Goal: Find specific page/section: Find specific page/section

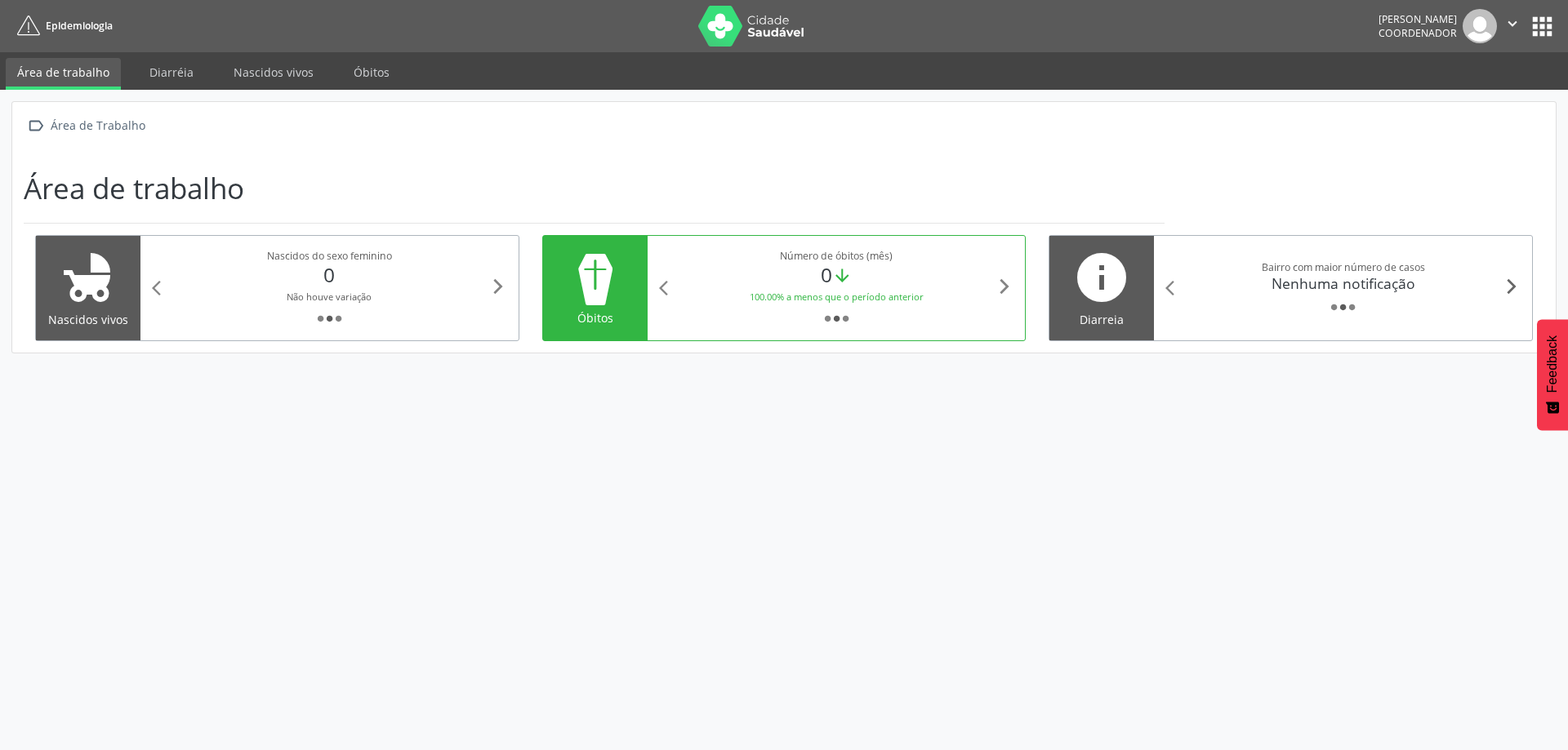
click at [1513, 285] on icon "arrow_forward_ios" at bounding box center [1512, 286] width 18 height 18
click at [1165, 285] on icon "arrow_back_ios" at bounding box center [1174, 288] width 18 height 18
click at [1171, 285] on icon "arrow_back_ios" at bounding box center [1174, 288] width 18 height 18
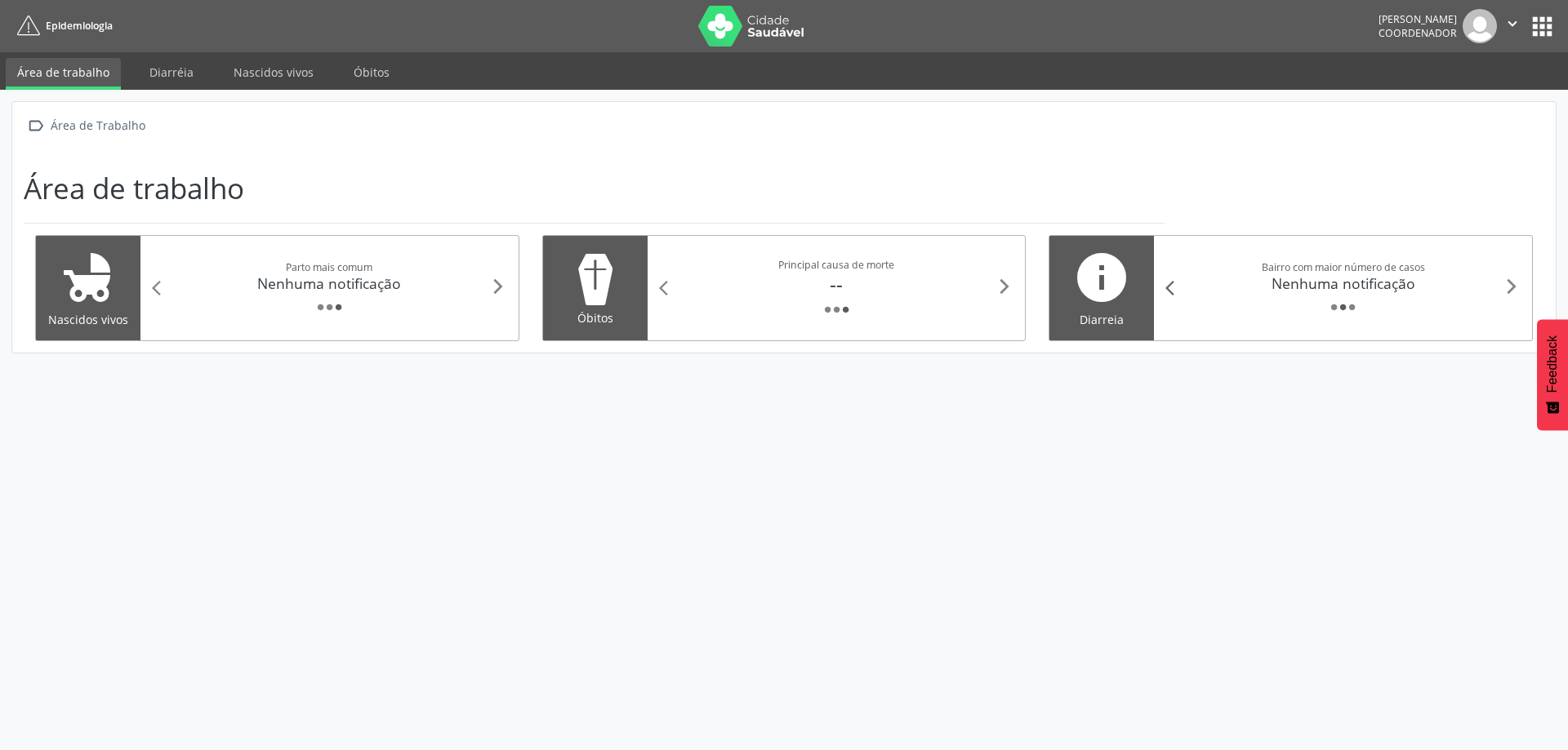
click at [1171, 285] on icon "arrow_back_ios" at bounding box center [1174, 288] width 18 height 18
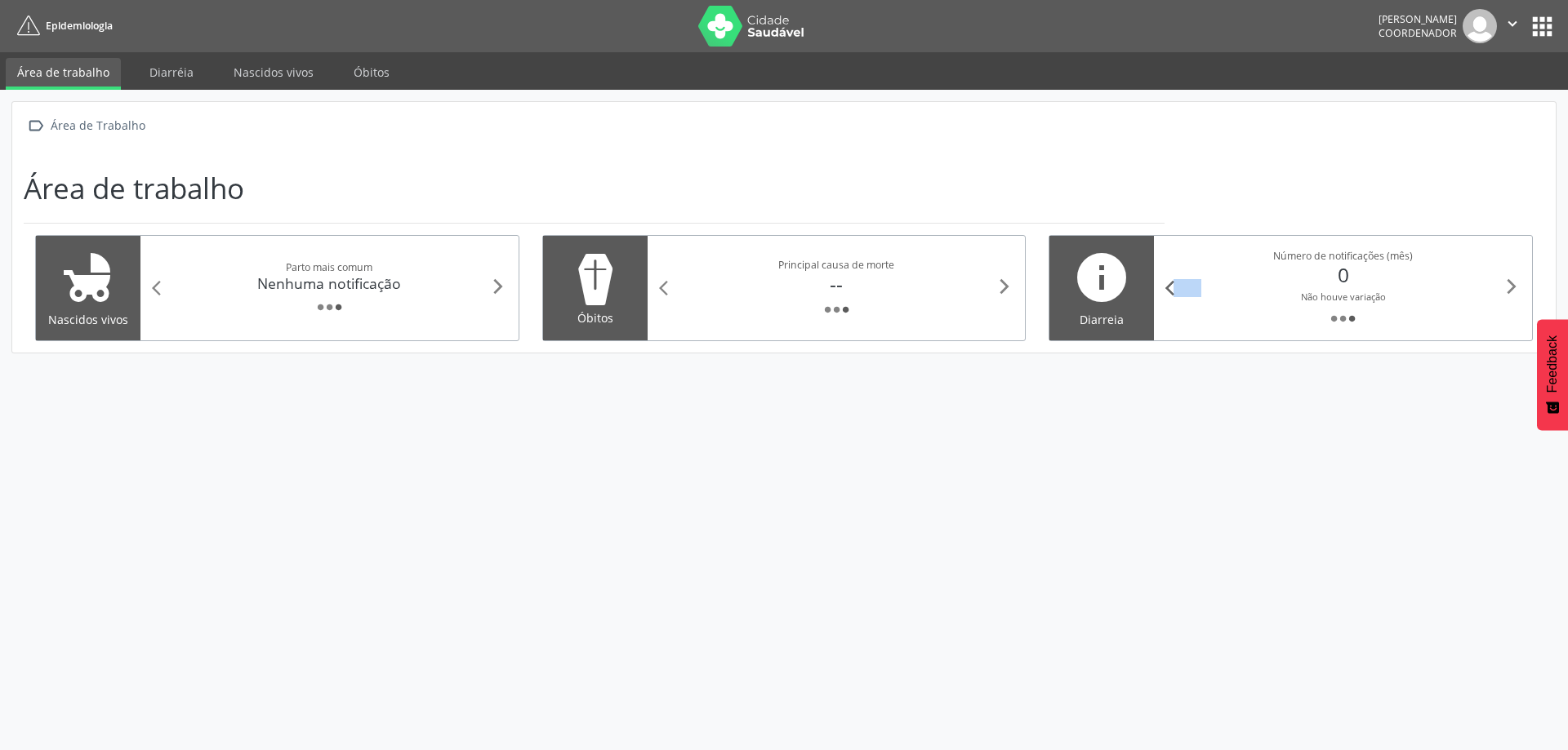
click at [1171, 285] on icon "arrow_back_ios" at bounding box center [1174, 288] width 18 height 18
click at [1004, 282] on icon "arrow_forward_ios" at bounding box center [1004, 286] width 18 height 18
click at [1003, 282] on icon "arrow_forward_ios" at bounding box center [1004, 286] width 18 height 18
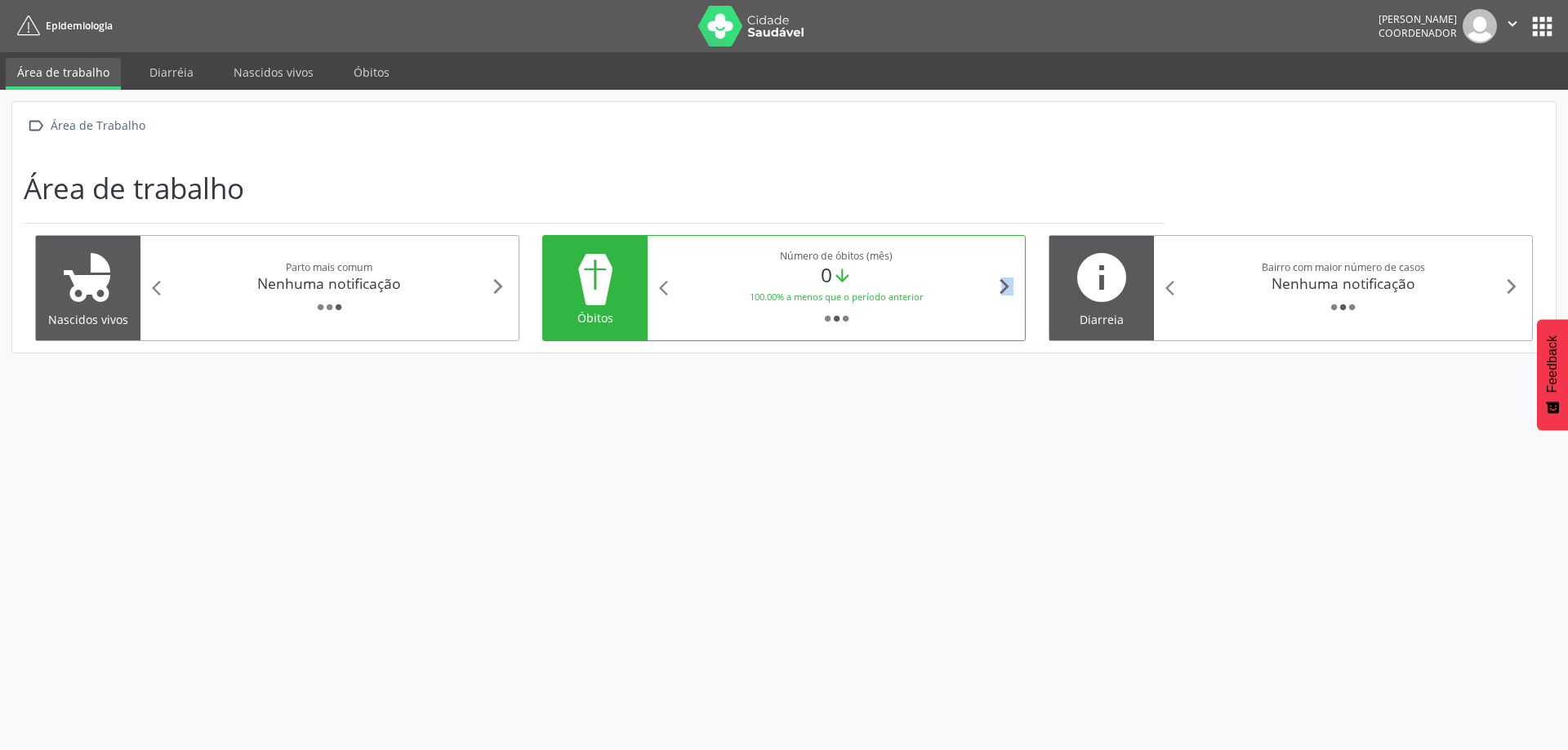
click at [1003, 282] on icon "arrow_forward_ios" at bounding box center [1004, 286] width 18 height 18
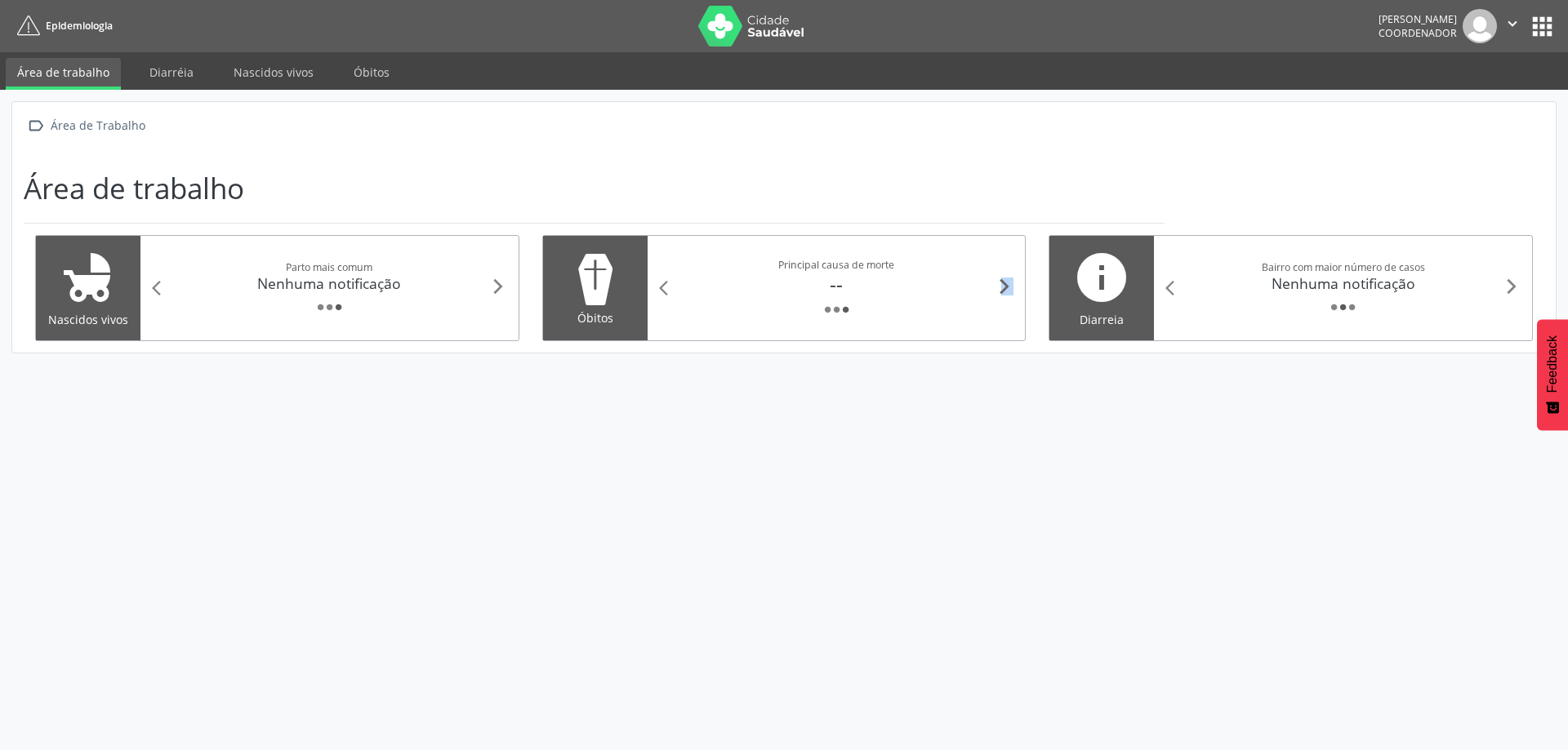
click at [1003, 282] on icon "arrow_forward_ios" at bounding box center [1004, 286] width 18 height 18
click at [502, 281] on icon "arrow_forward_ios" at bounding box center [498, 286] width 18 height 18
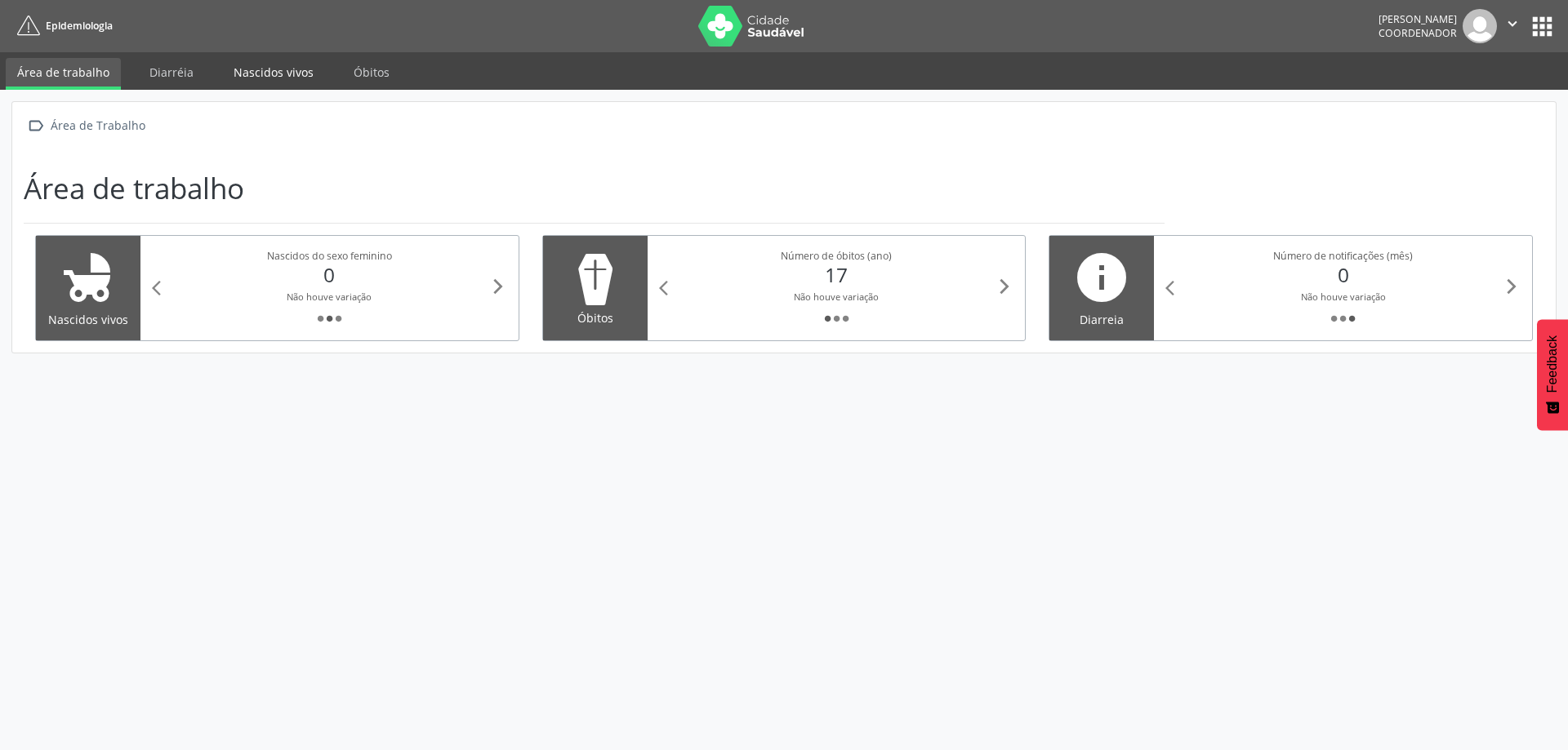
click at [277, 71] on link "Nascidos vivos" at bounding box center [273, 72] width 103 height 29
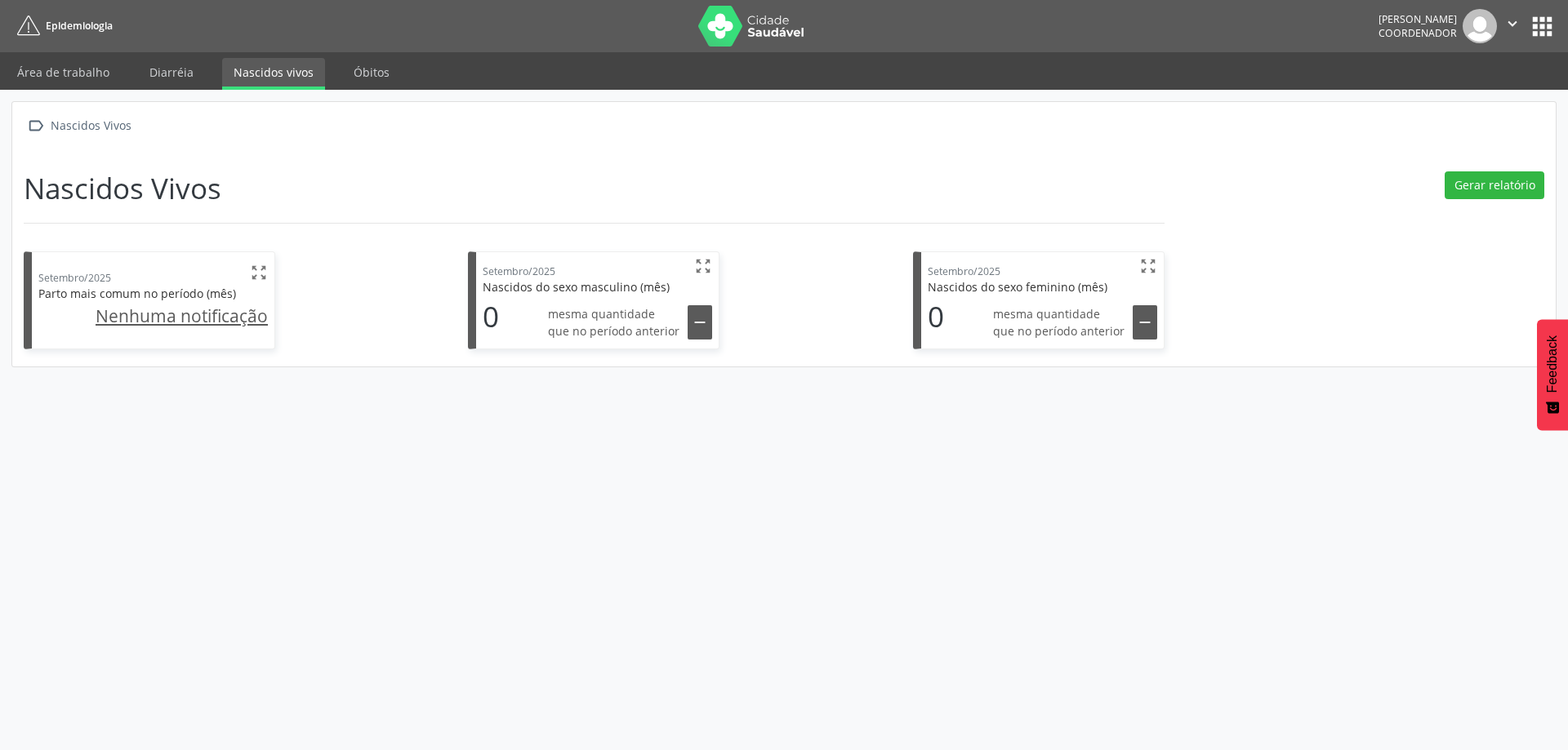
click at [1535, 28] on button "apps" at bounding box center [1542, 26] width 29 height 29
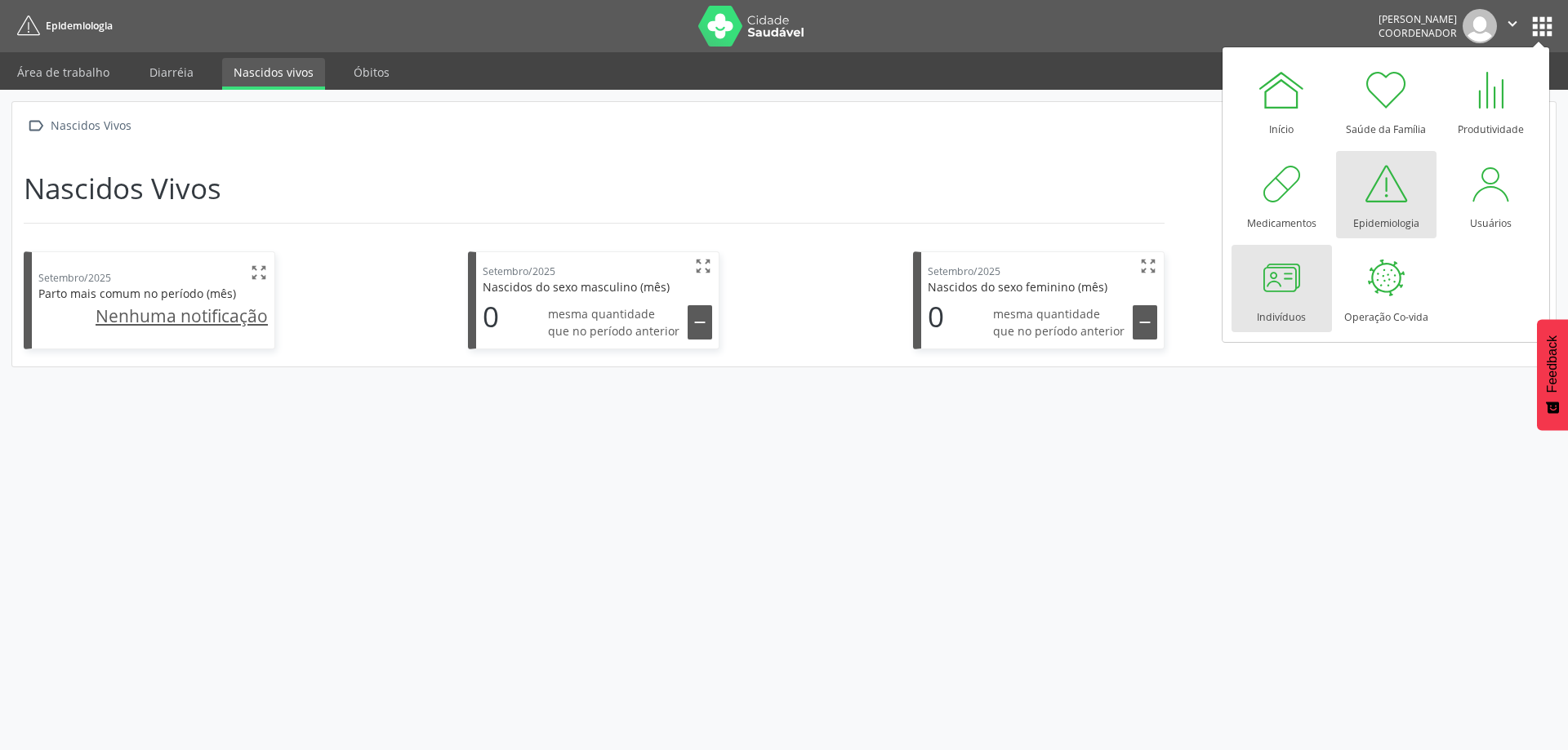
click at [1292, 287] on div at bounding box center [1281, 277] width 49 height 49
